Goal: Information Seeking & Learning: Check status

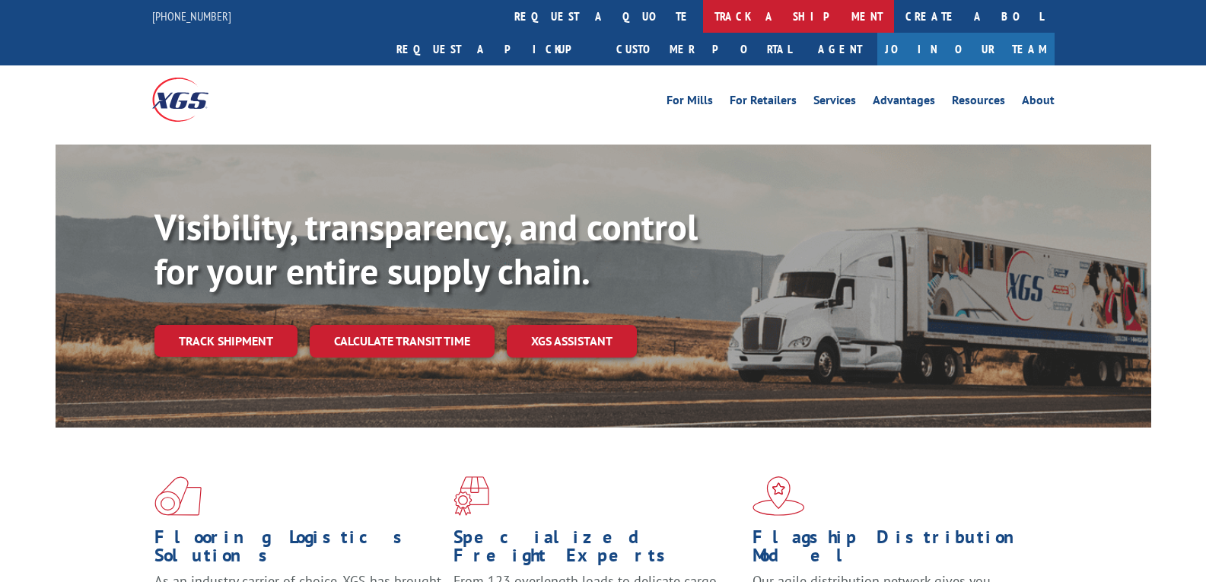
click at [703, 17] on link "track a shipment" at bounding box center [798, 16] width 191 height 33
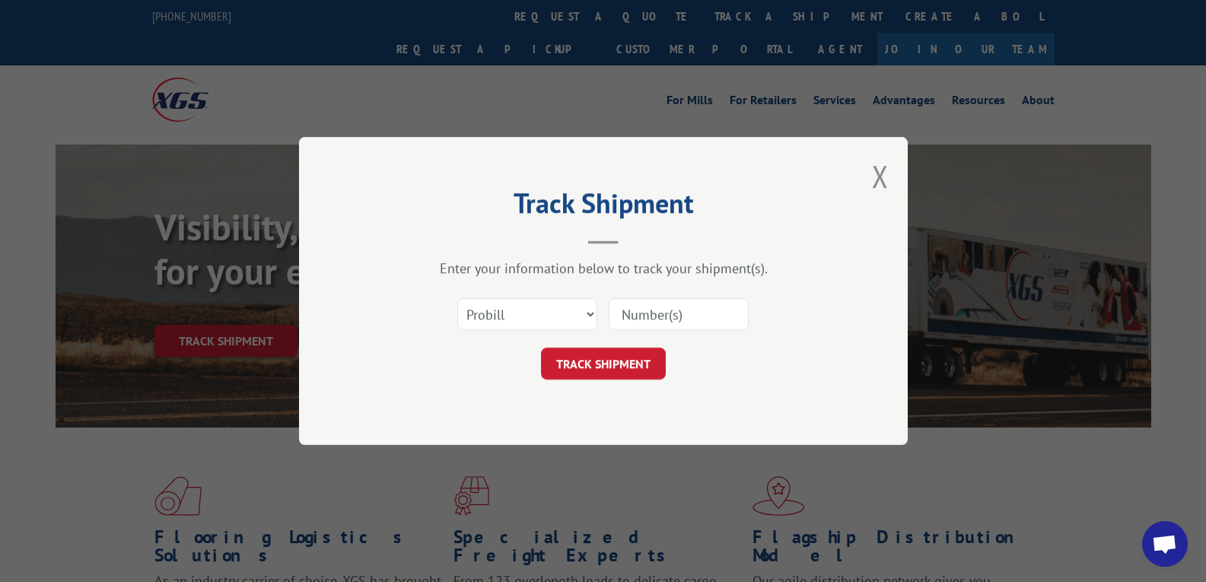
click at [630, 310] on input at bounding box center [679, 314] width 140 height 32
paste input "5204585"
type input "5204585"
click at [552, 315] on select "Select category... Probill BOL PO" at bounding box center [527, 314] width 140 height 32
select select "bol"
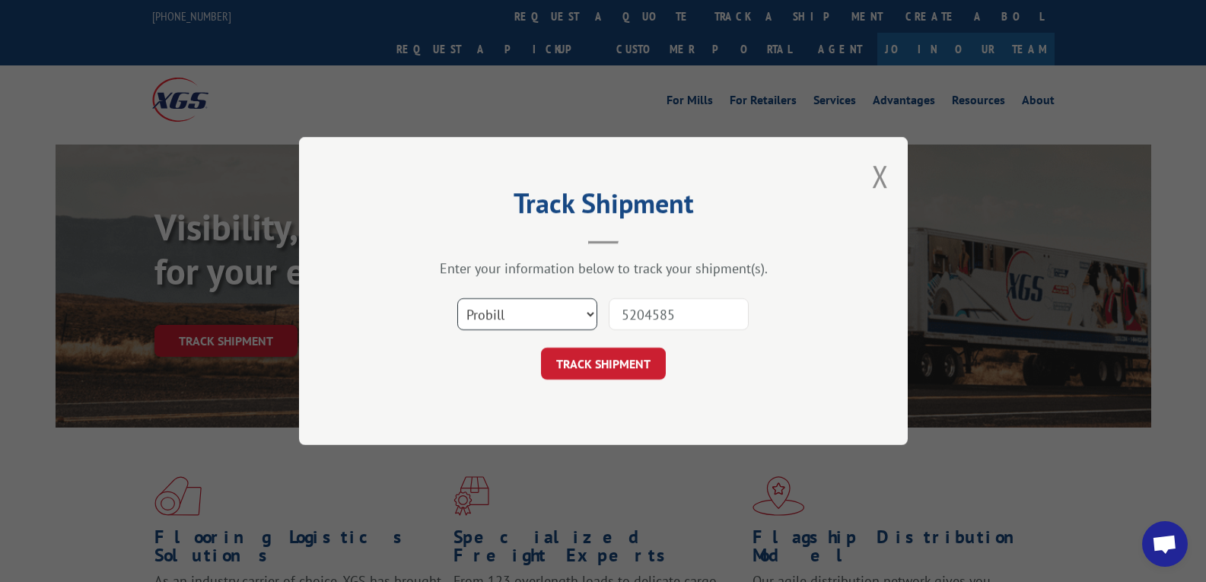
click at [457, 298] on select "Select category... Probill BOL PO" at bounding box center [527, 314] width 140 height 32
click at [585, 374] on button "TRACK SHIPMENT" at bounding box center [603, 364] width 125 height 32
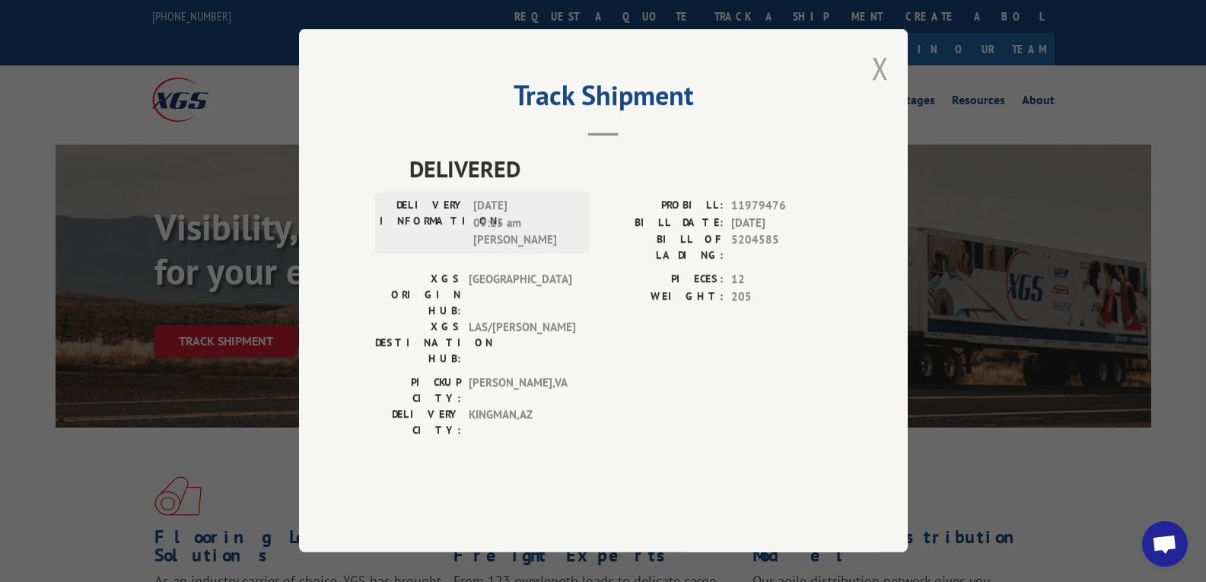
click at [880, 88] on button "Close modal" at bounding box center [880, 68] width 17 height 40
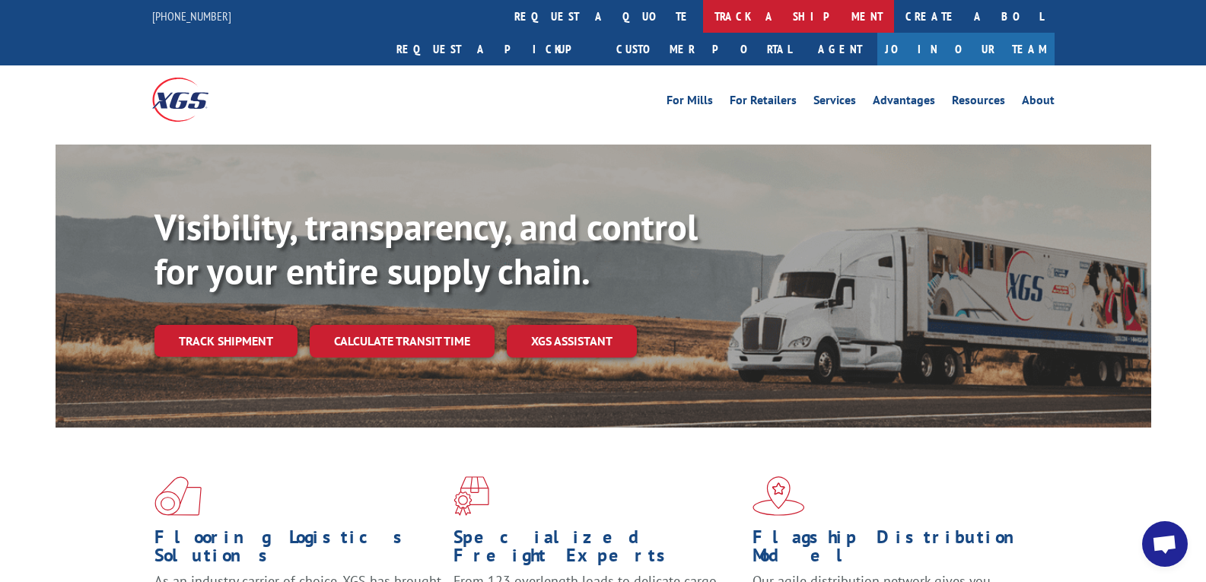
click at [703, 18] on link "track a shipment" at bounding box center [798, 16] width 191 height 33
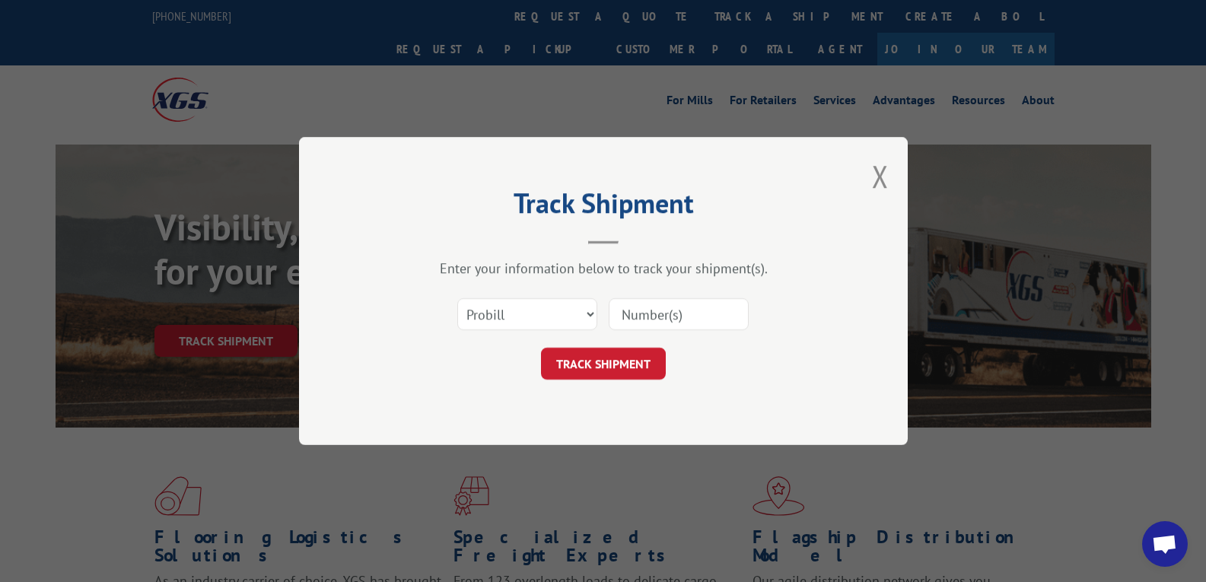
click at [637, 319] on input at bounding box center [679, 314] width 140 height 32
paste input "5204585"
type input "5204585"
click at [638, 357] on button "TRACK SHIPMENT" at bounding box center [603, 364] width 125 height 32
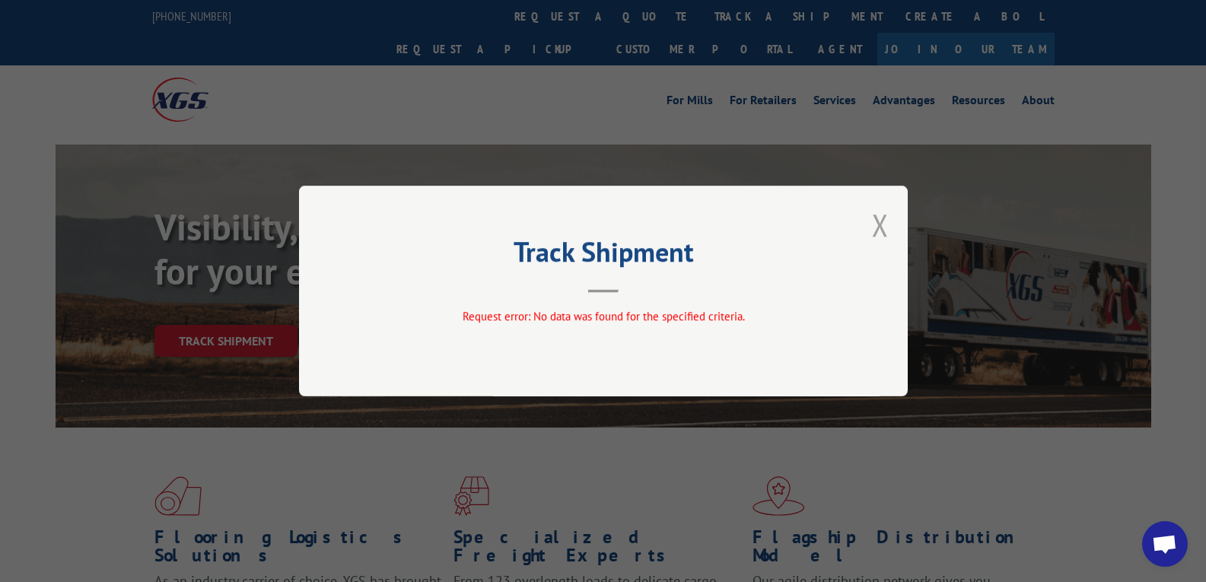
click at [888, 225] on button "Close modal" at bounding box center [880, 225] width 17 height 40
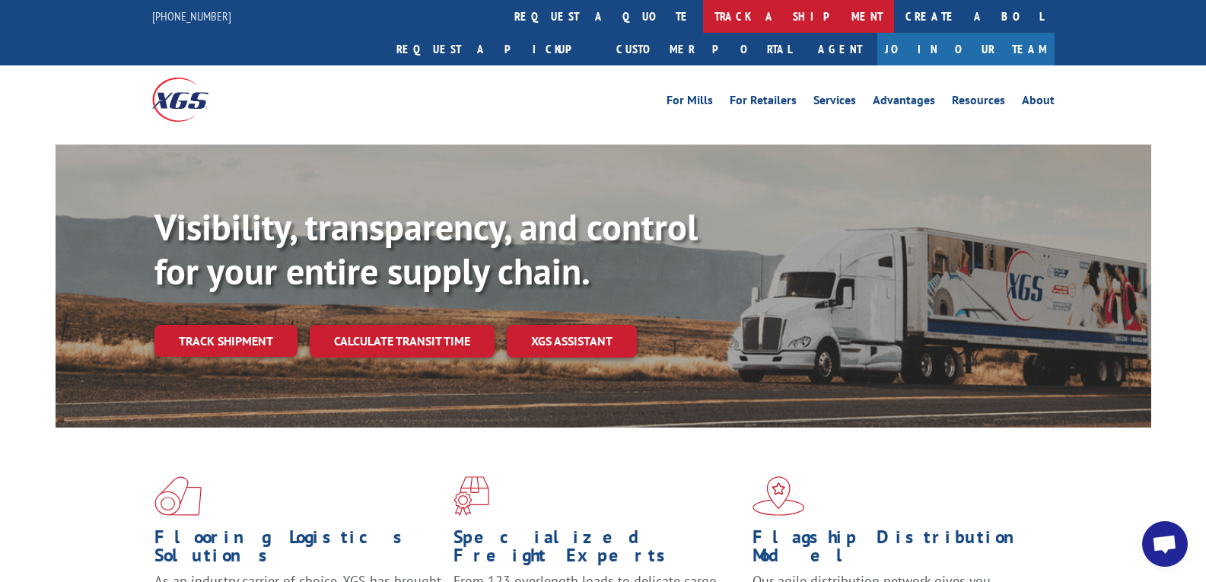
click at [703, 24] on link "track a shipment" at bounding box center [798, 16] width 191 height 33
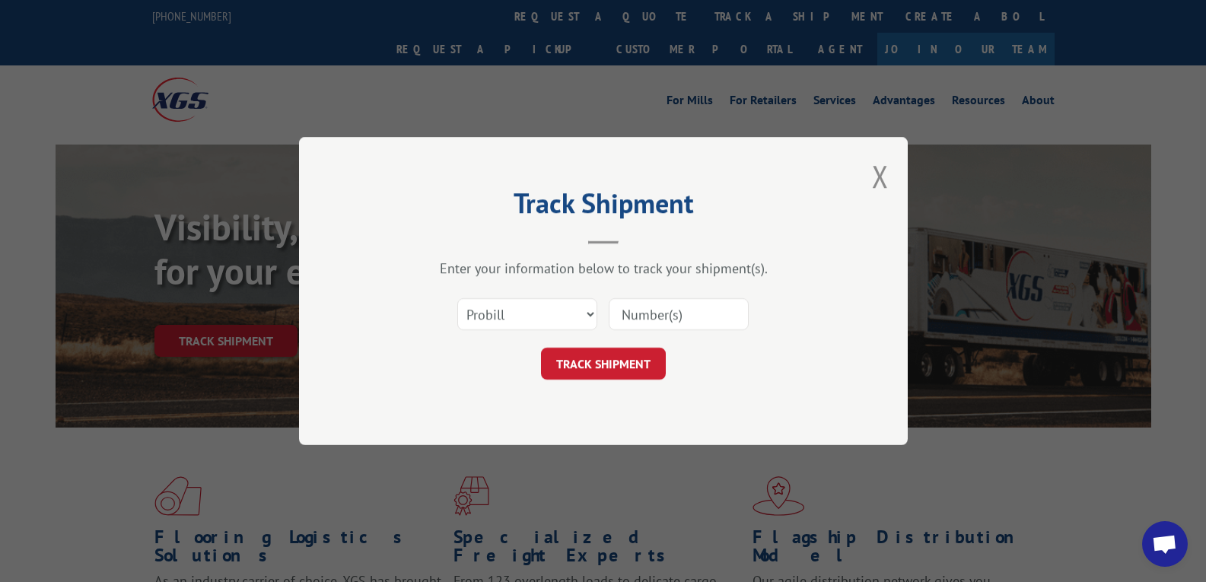
paste input "5204585"
type input "5204585"
click at [547, 304] on select "Select category... Probill BOL PO" at bounding box center [527, 314] width 140 height 32
select select "bol"
click at [457, 298] on select "Select category... Probill BOL PO" at bounding box center [527, 314] width 140 height 32
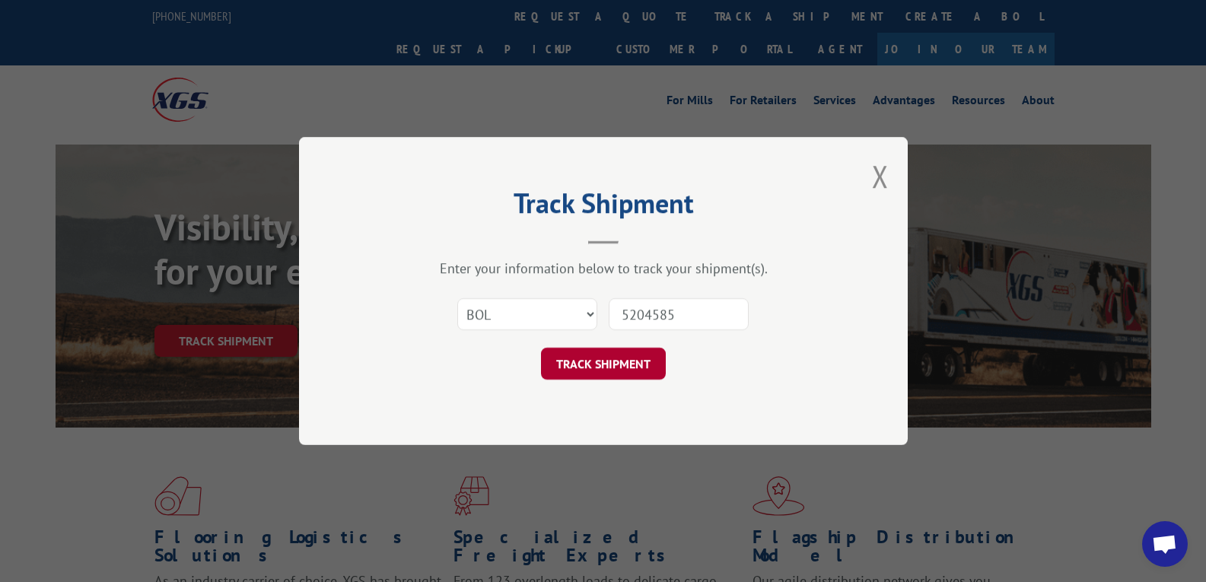
click at [628, 368] on button "TRACK SHIPMENT" at bounding box center [603, 364] width 125 height 32
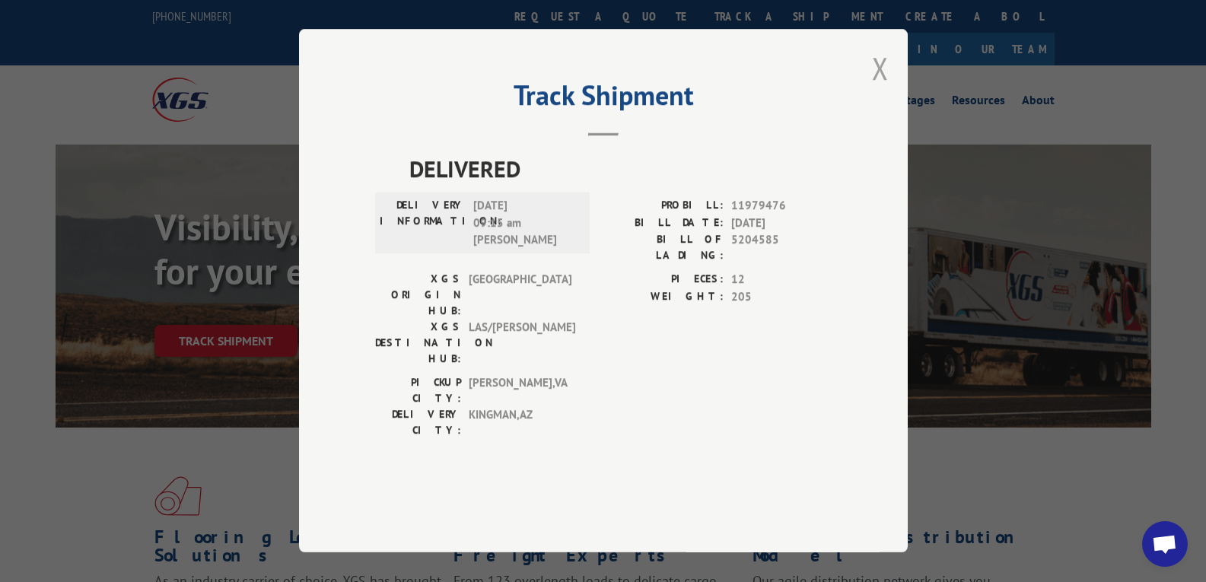
click at [886, 88] on button "Close modal" at bounding box center [880, 68] width 17 height 40
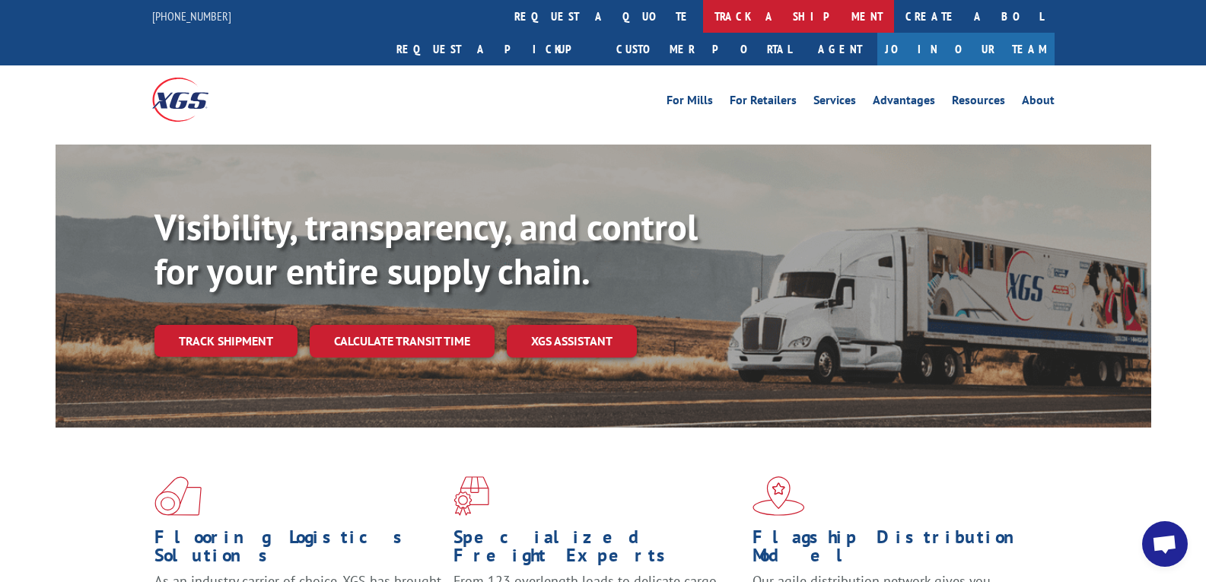
click at [703, 21] on link "track a shipment" at bounding box center [798, 16] width 191 height 33
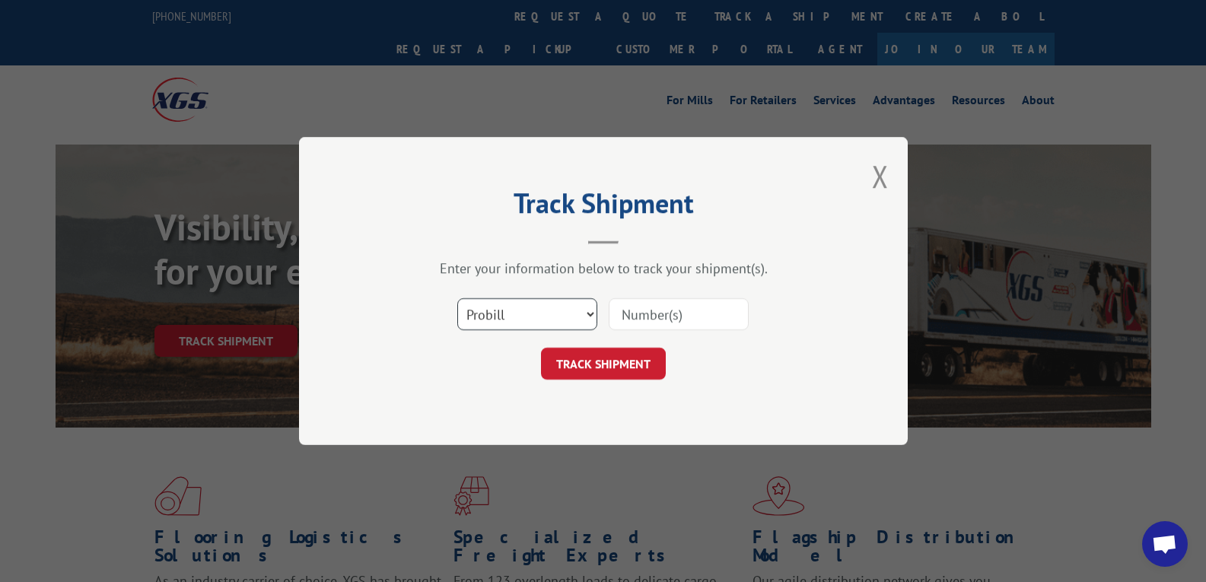
click at [513, 322] on select "Select category... Probill BOL PO" at bounding box center [527, 314] width 140 height 32
select select "po"
click at [457, 298] on select "Select category... Probill BOL PO" at bounding box center [527, 314] width 140 height 32
click at [647, 316] on input at bounding box center [679, 314] width 140 height 32
type input "10870"
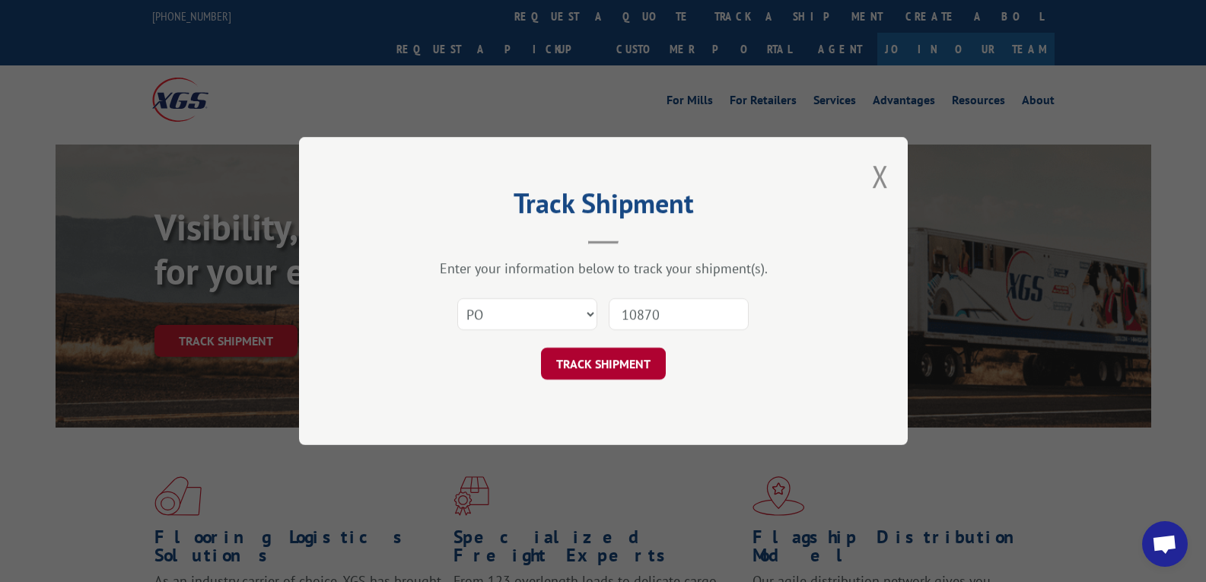
click at [619, 377] on button "TRACK SHIPMENT" at bounding box center [603, 364] width 125 height 32
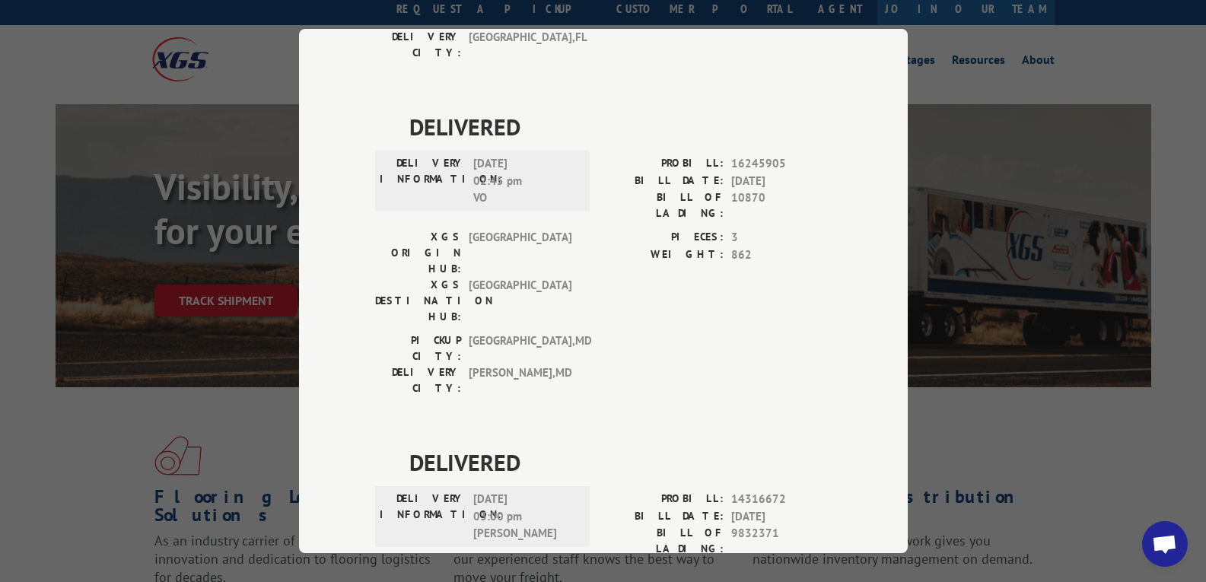
scroll to position [76, 0]
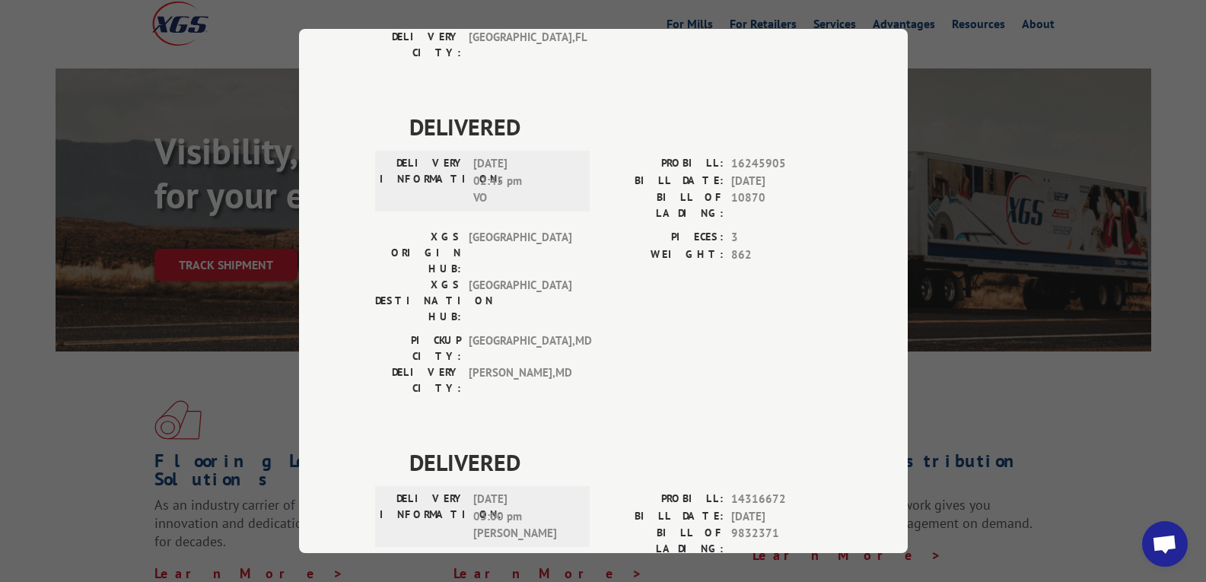
click at [1004, 439] on div "Track Shipment DELIVERED DELIVERY INFORMATION: PROBILL: 9755747 BILL DATE: [DAT…" at bounding box center [603, 291] width 1206 height 582
